Goal: Find specific page/section: Find specific page/section

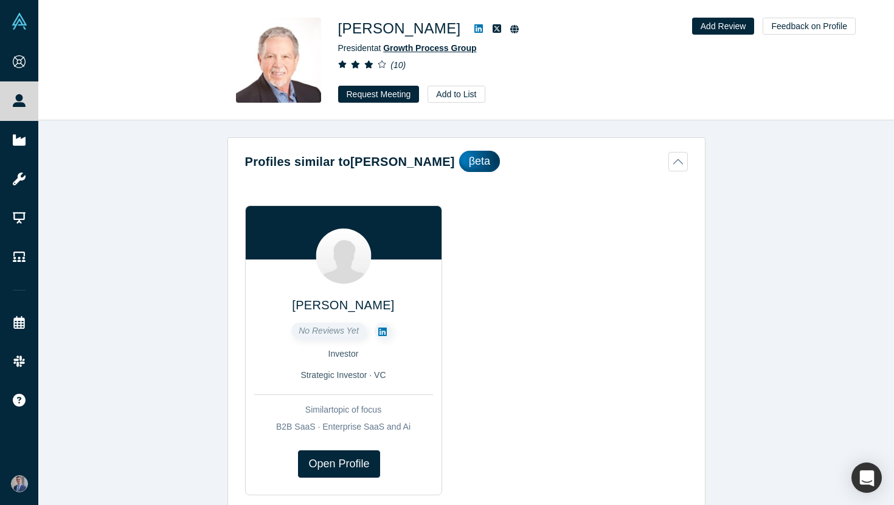
click at [448, 52] on span "Growth Process Group" at bounding box center [429, 48] width 93 height 10
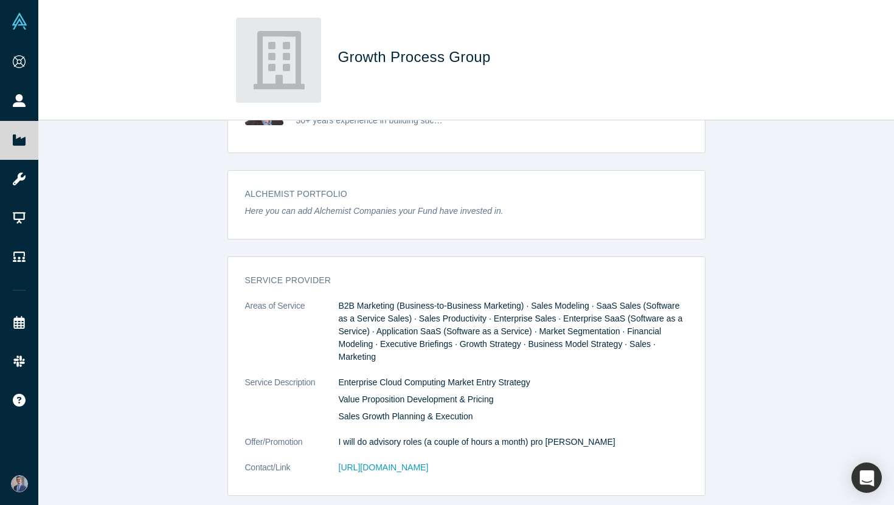
scroll to position [309, 0]
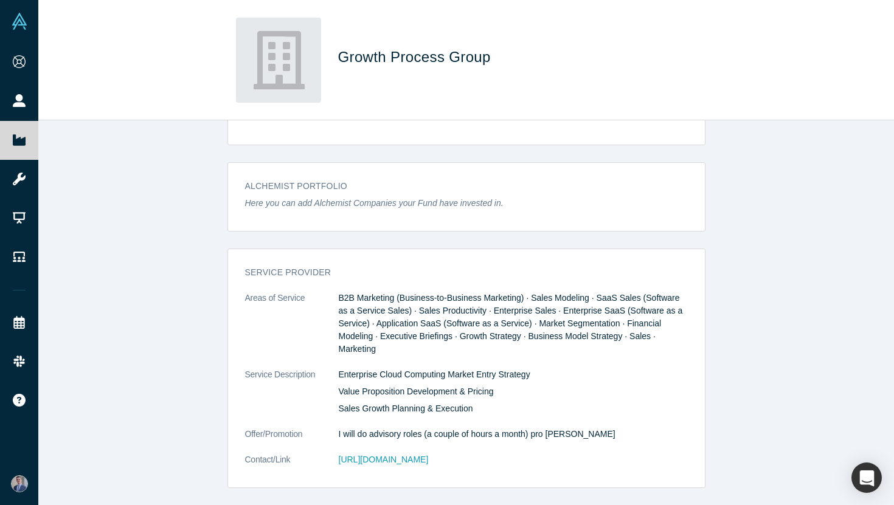
click at [410, 465] on dd "[URL][DOMAIN_NAME]" at bounding box center [513, 460] width 349 height 13
click at [412, 460] on link "[URL][DOMAIN_NAME]" at bounding box center [384, 460] width 90 height 10
